Goal: Find specific page/section: Find specific page/section

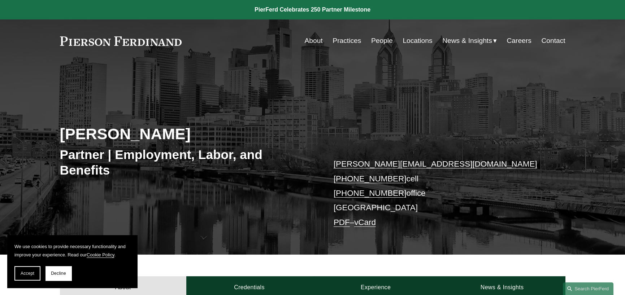
drag, startPoint x: 34, startPoint y: 274, endPoint x: 26, endPoint y: 269, distance: 8.4
click at [34, 274] on span "Accept" at bounding box center [28, 273] width 14 height 5
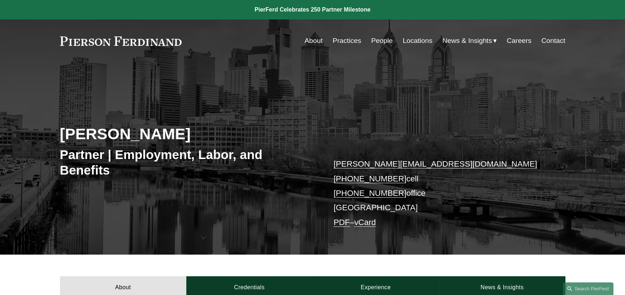
click at [311, 42] on link "About" at bounding box center [313, 41] width 18 height 14
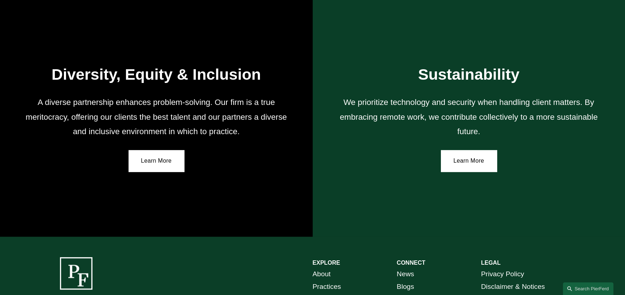
scroll to position [1333, 0]
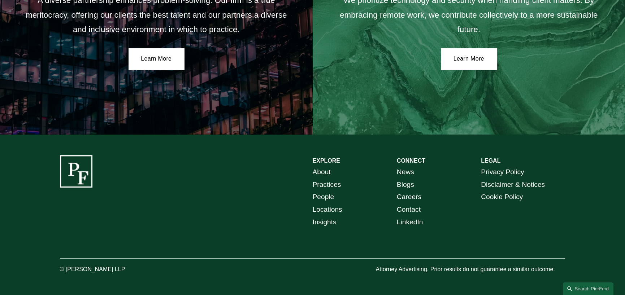
click at [411, 208] on link "Contact" at bounding box center [409, 210] width 24 height 13
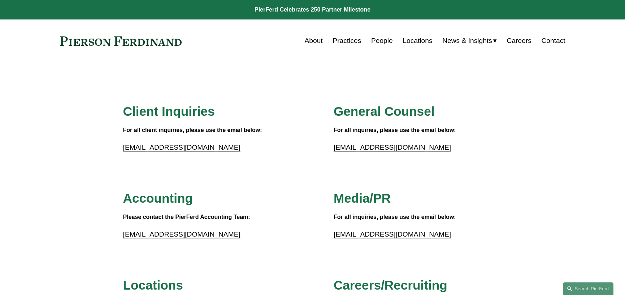
click at [416, 40] on link "Locations" at bounding box center [418, 41] width 30 height 14
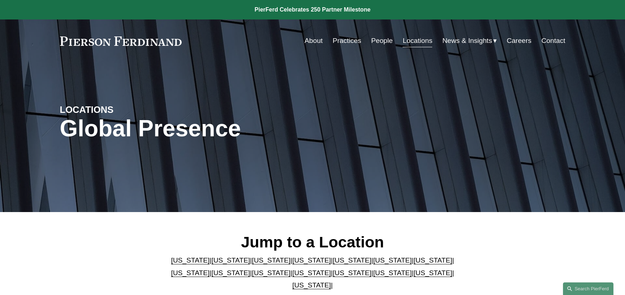
click at [413, 276] on link "Pennsylvania" at bounding box center [432, 273] width 39 height 8
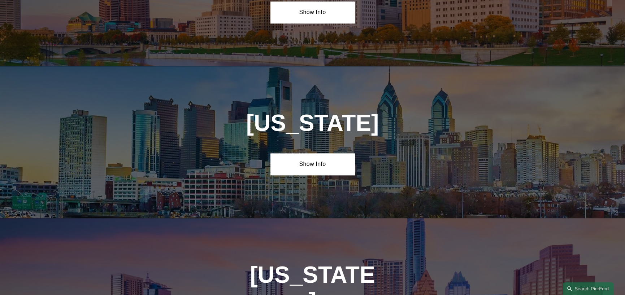
drag, startPoint x: 325, startPoint y: 98, endPoint x: 348, endPoint y: 113, distance: 27.7
click at [325, 153] on link "Show Info" at bounding box center [312, 164] width 84 height 22
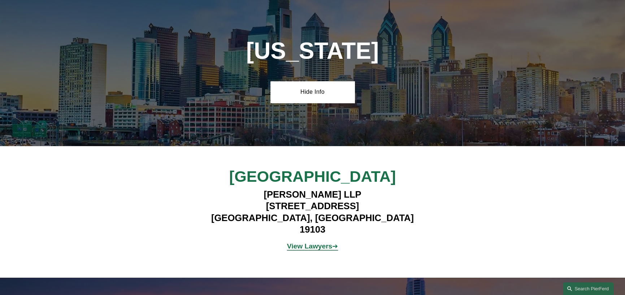
scroll to position [2333, 0]
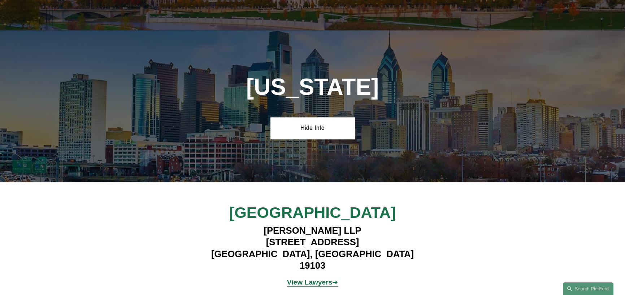
click at [308, 277] on p "View Lawyers ➔" at bounding box center [312, 283] width 210 height 13
click at [311, 279] on strong "View Lawyers" at bounding box center [309, 283] width 45 height 8
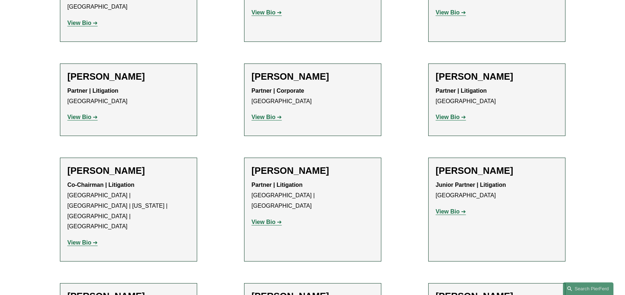
scroll to position [578, 0]
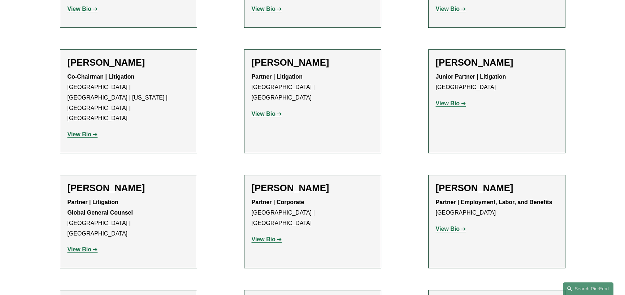
click at [450, 226] on strong "View Bio" at bounding box center [448, 229] width 24 height 6
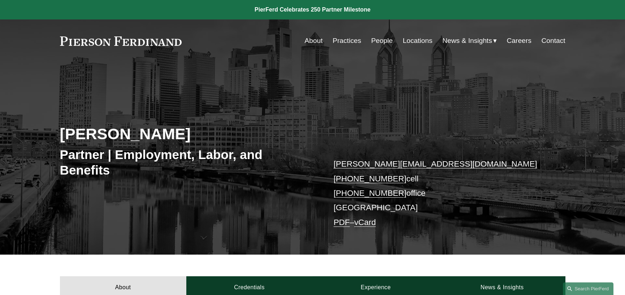
click at [340, 225] on link "PDF" at bounding box center [342, 222] width 16 height 9
